Goal: Check status

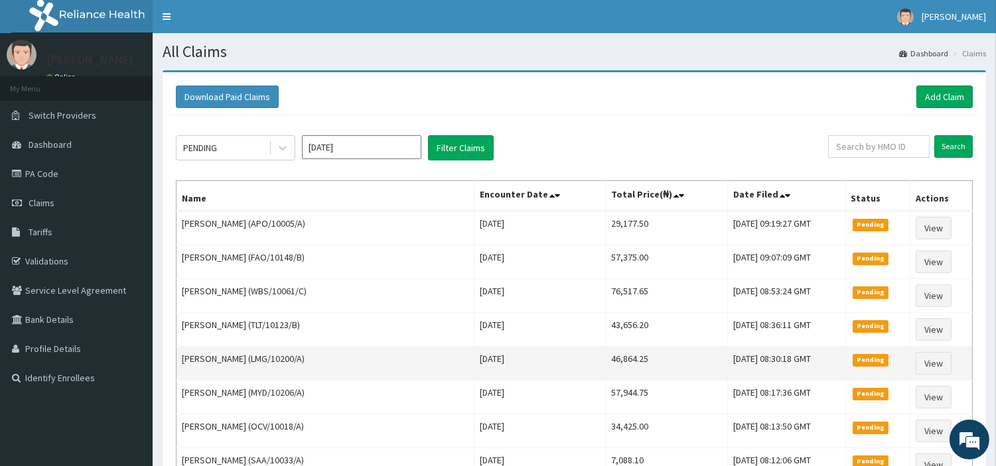
click at [606, 367] on td "46,864.25" at bounding box center [667, 364] width 122 height 34
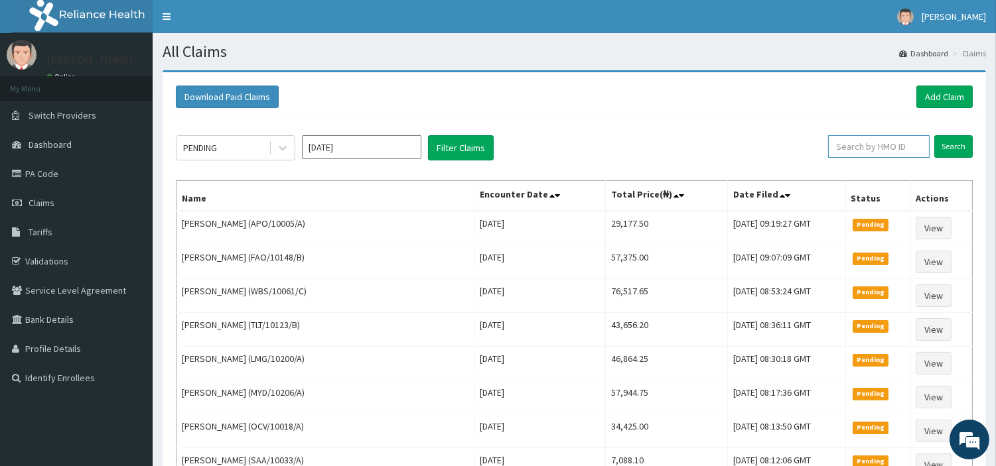
click at [841, 141] on input "text" at bounding box center [879, 146] width 102 height 23
paste input "APO/10005/A"
type input "APO/10005/A"
click at [949, 155] on input "Search" at bounding box center [953, 146] width 38 height 23
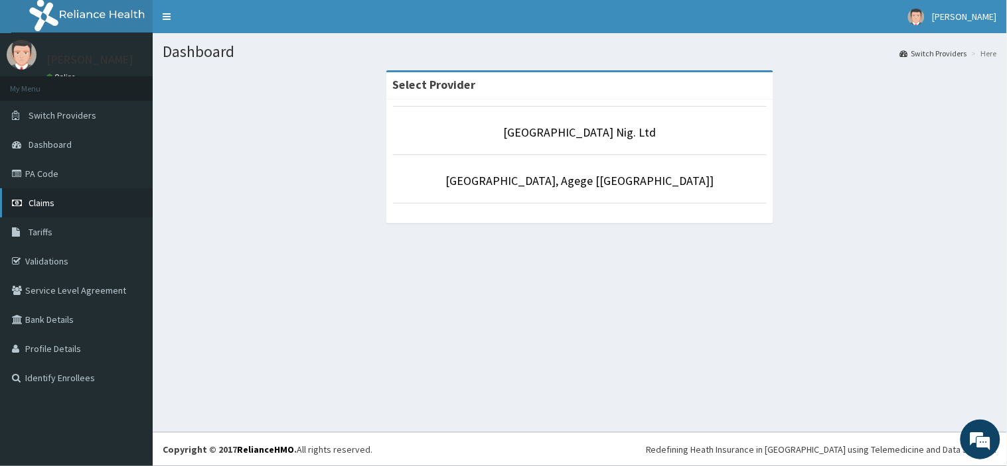
click at [78, 200] on link "Claims" at bounding box center [76, 202] width 153 height 29
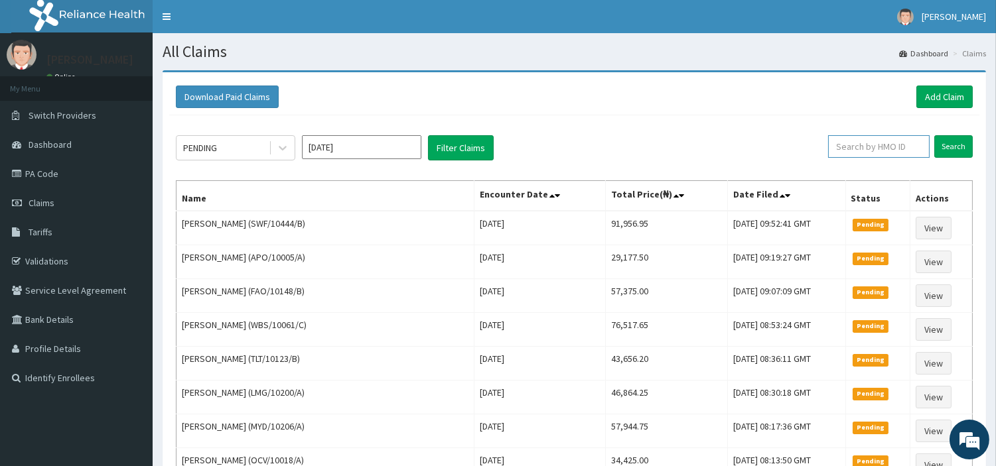
click at [847, 157] on input "text" at bounding box center [879, 146] width 102 height 23
paste input "APO/10005/A"
type input "APO/10005/A"
click at [956, 145] on input "Search" at bounding box center [953, 146] width 38 height 23
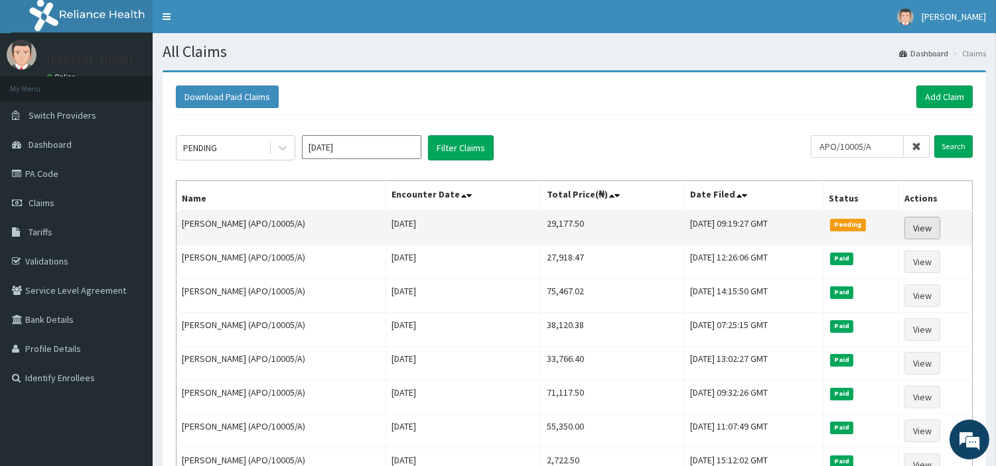
click at [920, 231] on link "View" at bounding box center [922, 228] width 36 height 23
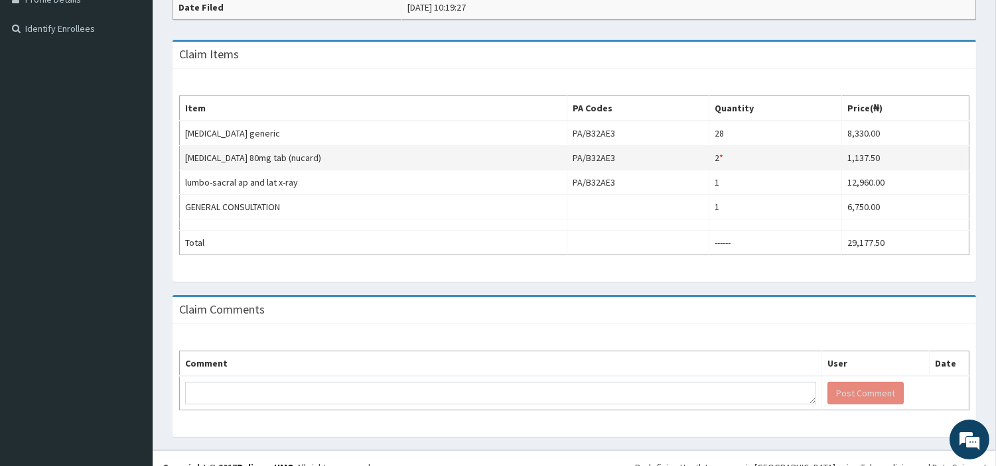
scroll to position [368, 0]
